Goal: Find specific page/section: Find specific page/section

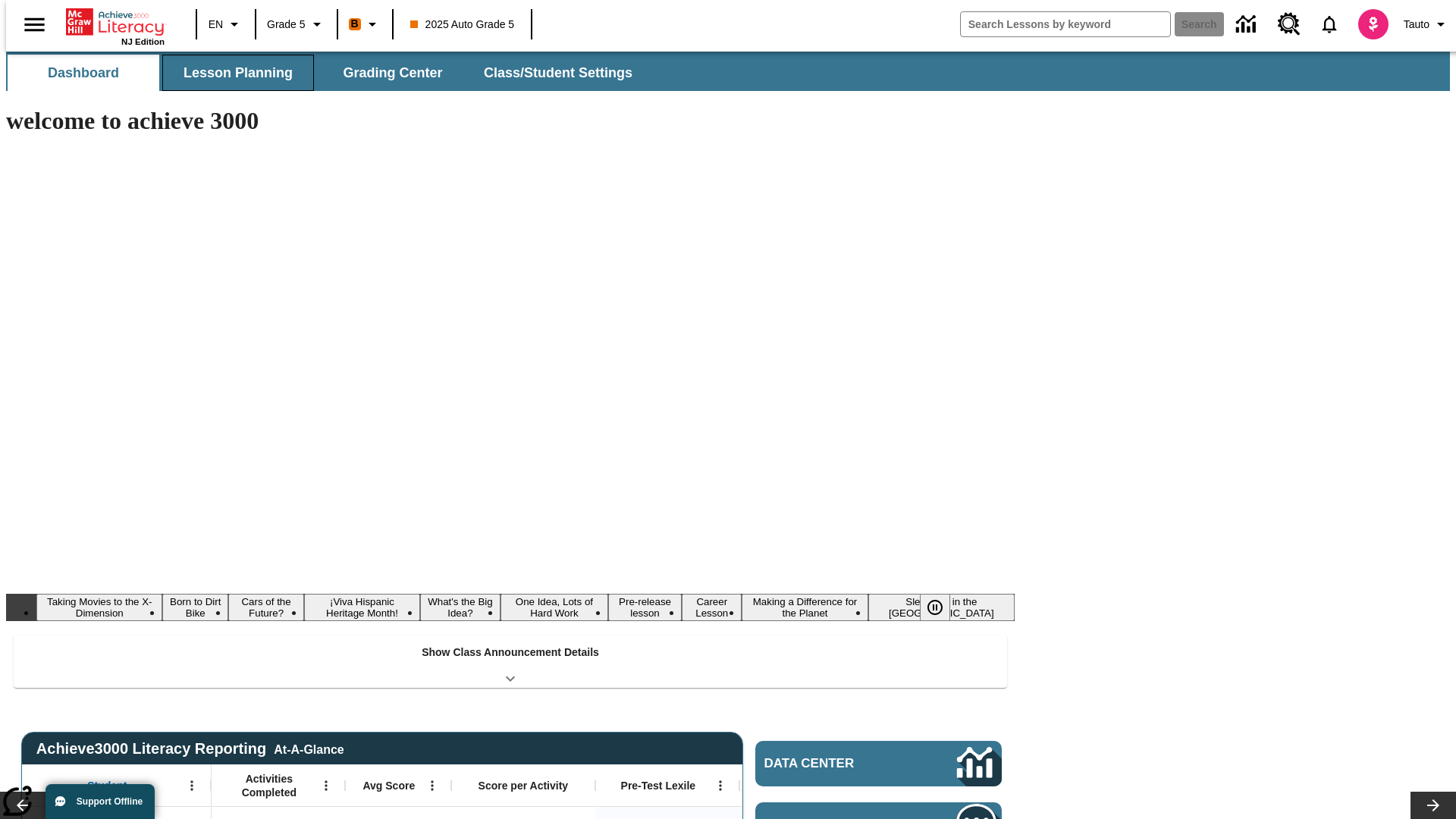
click at [232, 73] on button "Lesson Planning" at bounding box center [238, 73] width 151 height 36
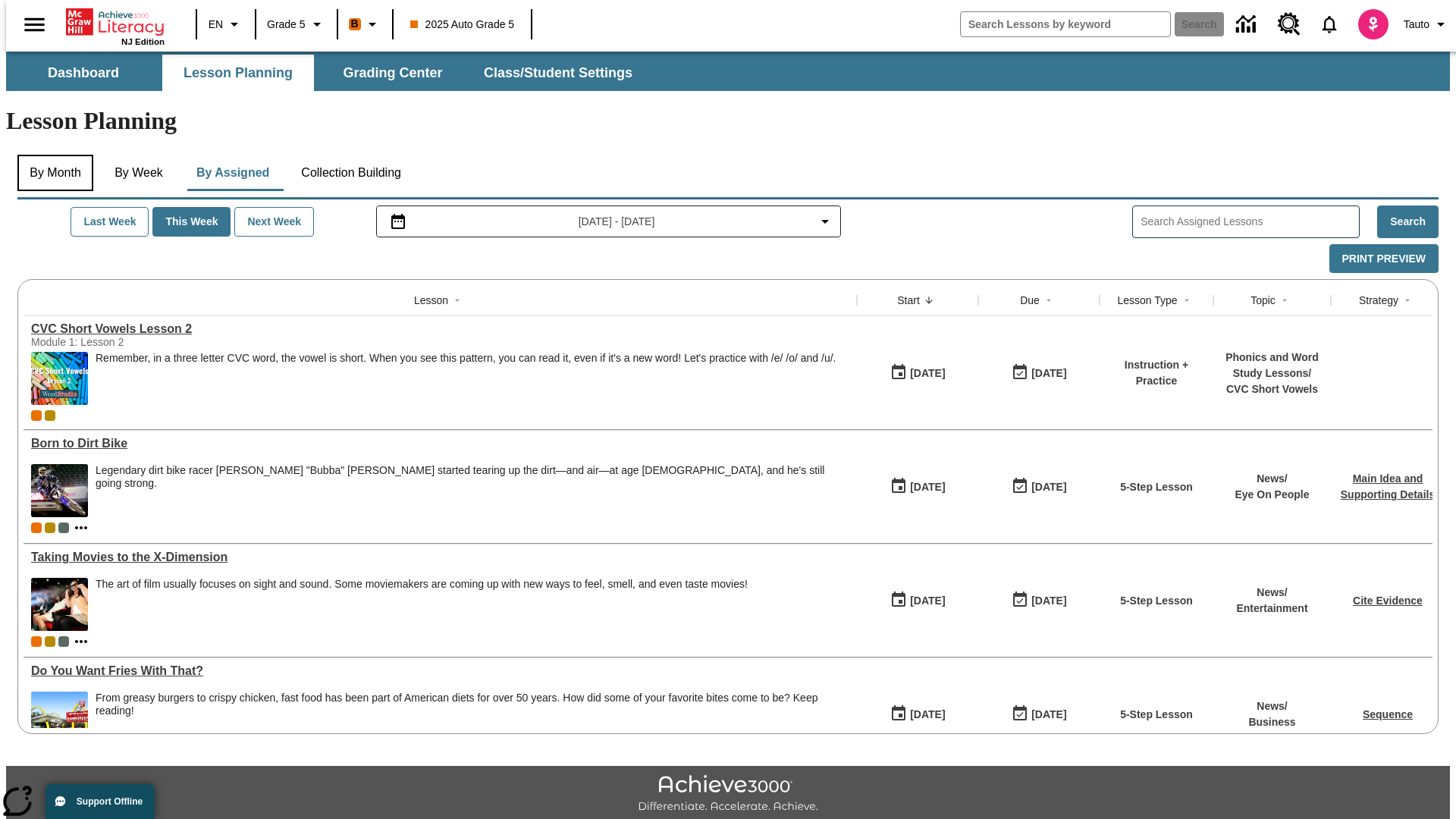
click at [51, 155] on button "By Month" at bounding box center [55, 173] width 76 height 36
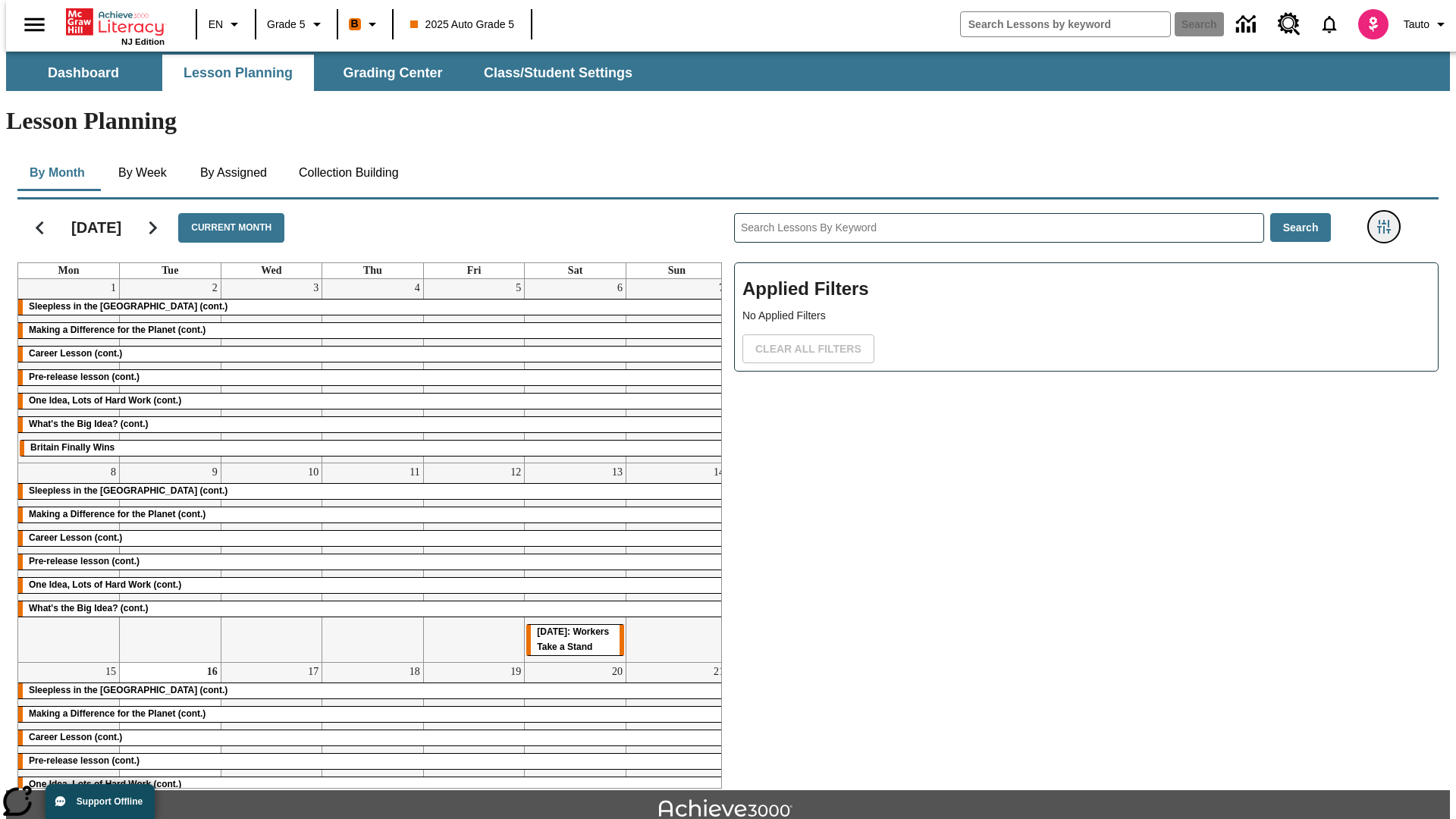
click at [1389, 220] on icon "Filters Side menu" at bounding box center [1383, 226] width 13 height 13
